Goal: Task Accomplishment & Management: Use online tool/utility

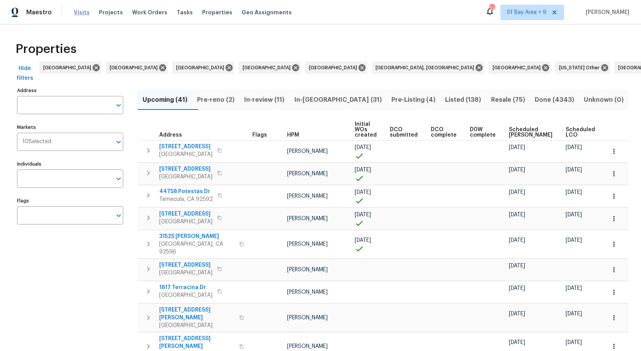
click at [75, 10] on span "Visits" at bounding box center [82, 13] width 16 height 8
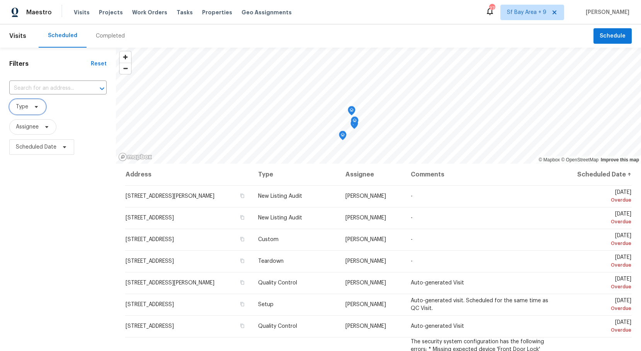
click at [36, 107] on icon at bounding box center [36, 107] width 3 height 2
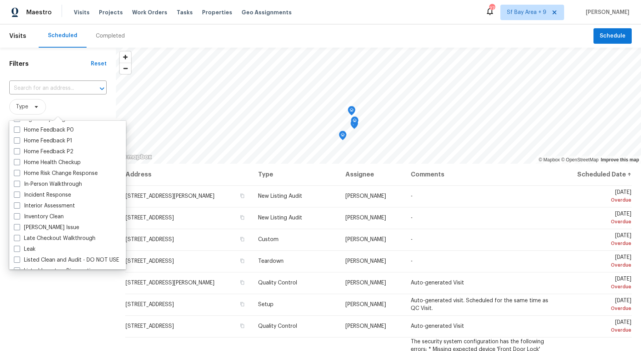
scroll to position [244, 0]
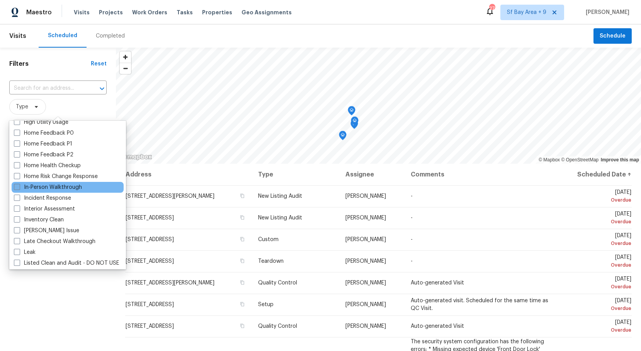
click at [60, 187] on label "In-Person Walkthrough" at bounding box center [48, 187] width 68 height 8
click at [19, 187] on input "In-Person Walkthrough" at bounding box center [16, 185] width 5 height 5
checkbox input "true"
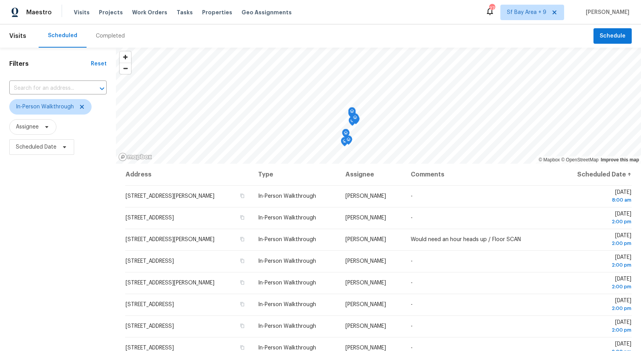
click at [79, 286] on div "Filters Reset ​ In-Person Walkthrough Assignee Scheduled Date" at bounding box center [58, 246] width 116 height 397
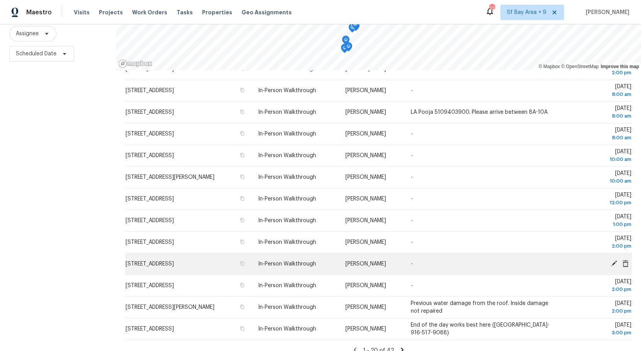
scroll to position [195, 0]
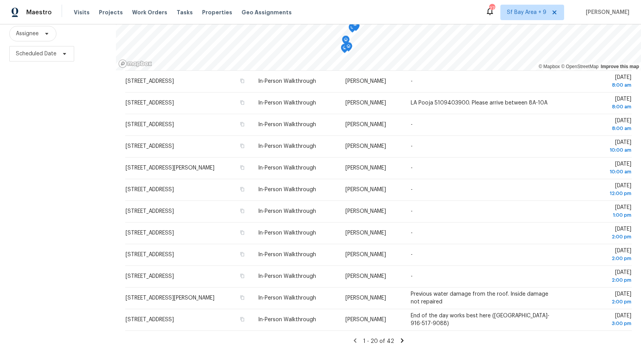
click at [401, 341] on icon at bounding box center [402, 340] width 3 height 4
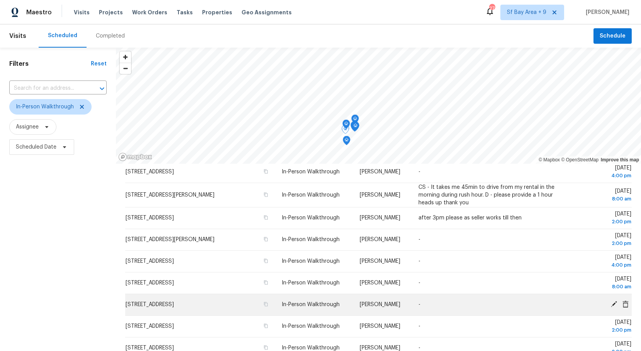
scroll to position [93, 0]
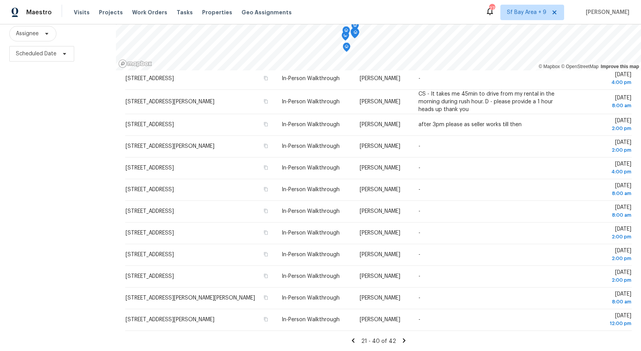
click at [355, 339] on icon at bounding box center [353, 340] width 3 height 4
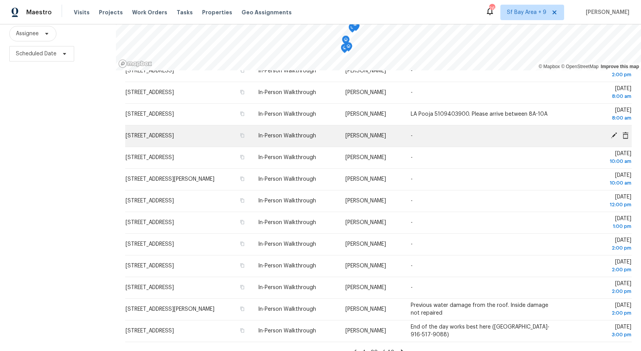
scroll to position [195, 0]
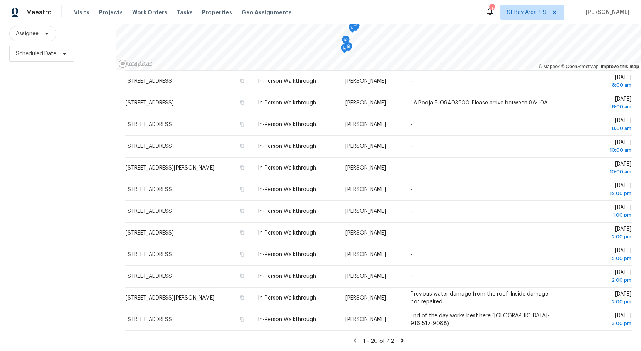
click at [401, 339] on icon at bounding box center [402, 340] width 3 height 4
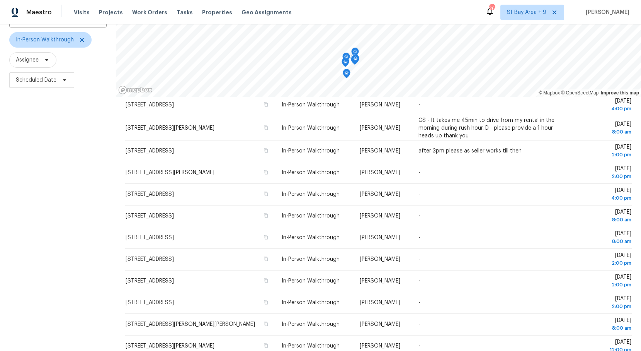
scroll to position [93, 0]
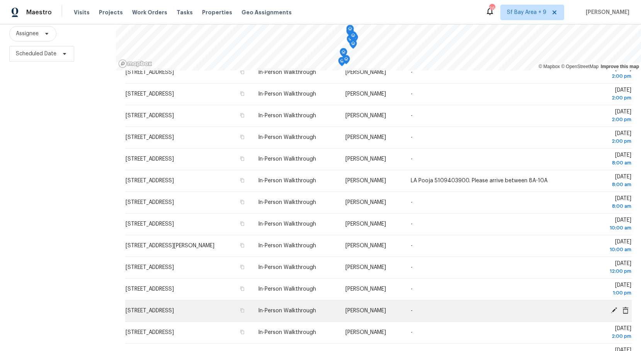
scroll to position [195, 0]
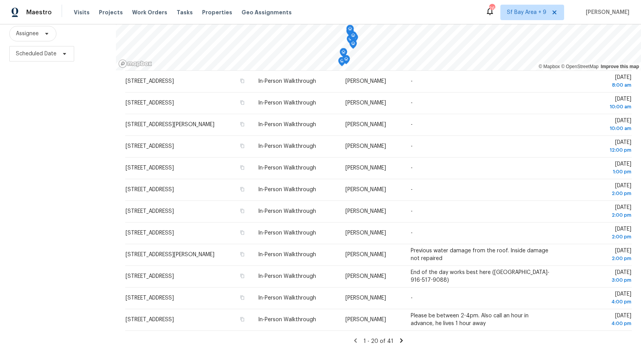
click at [401, 339] on icon at bounding box center [402, 340] width 3 height 4
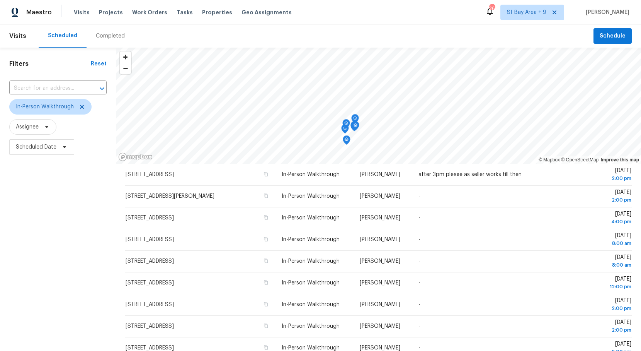
scroll to position [0, 0]
